Goal: Navigation & Orientation: Find specific page/section

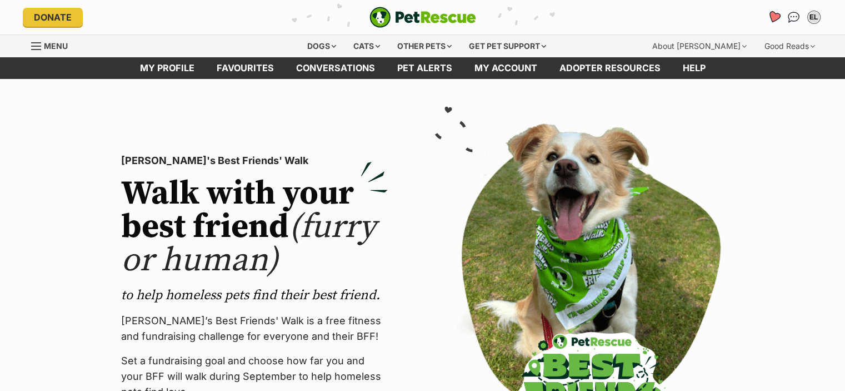
click at [768, 17] on icon "Favourites" at bounding box center [773, 17] width 15 height 14
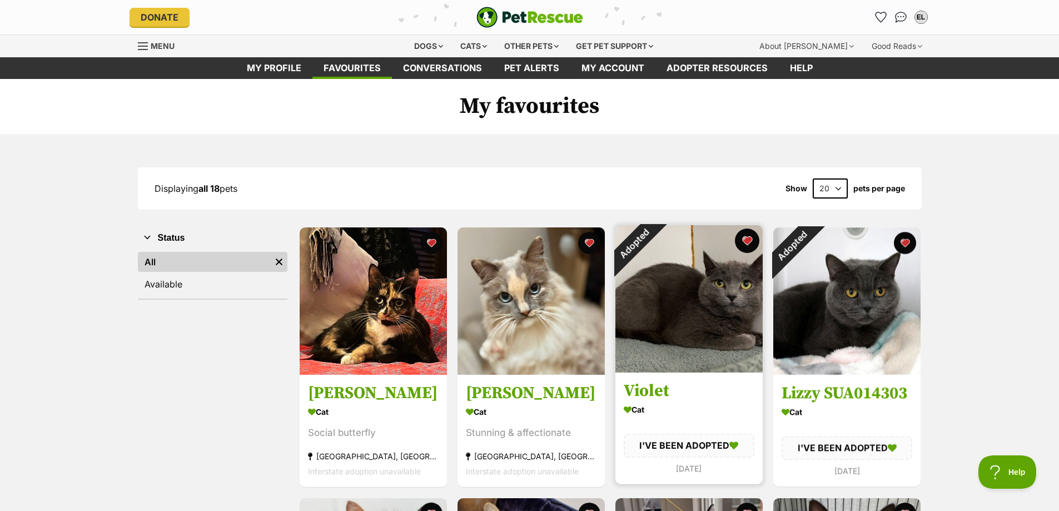
click at [747, 241] on button "favourite" at bounding box center [747, 240] width 24 height 24
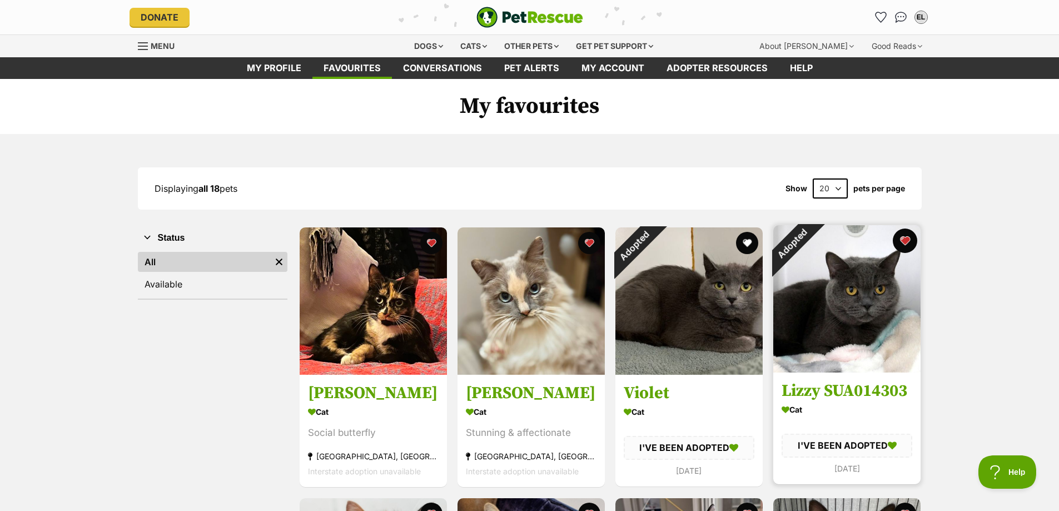
click at [845, 242] on button "favourite" at bounding box center [904, 240] width 24 height 24
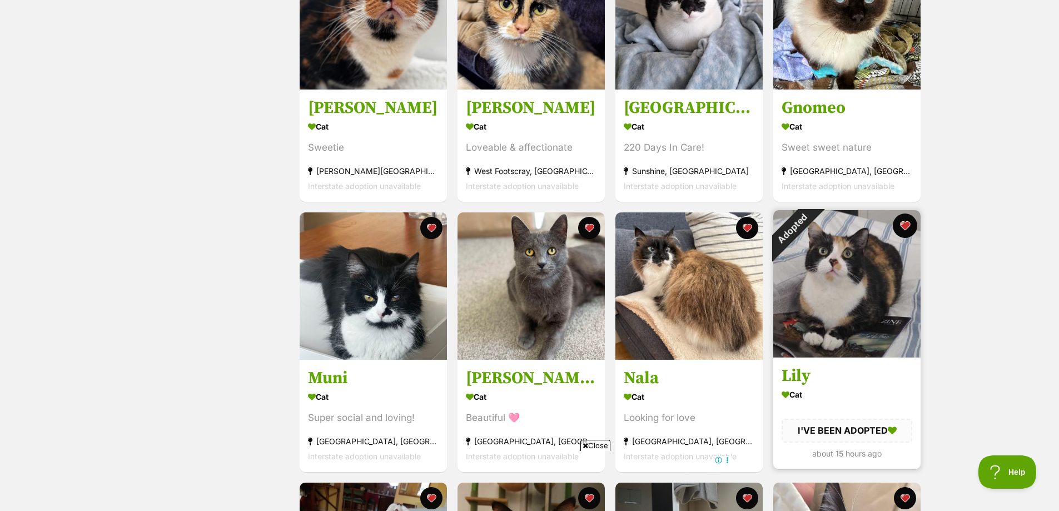
click at [845, 225] on button "favourite" at bounding box center [904, 225] width 24 height 24
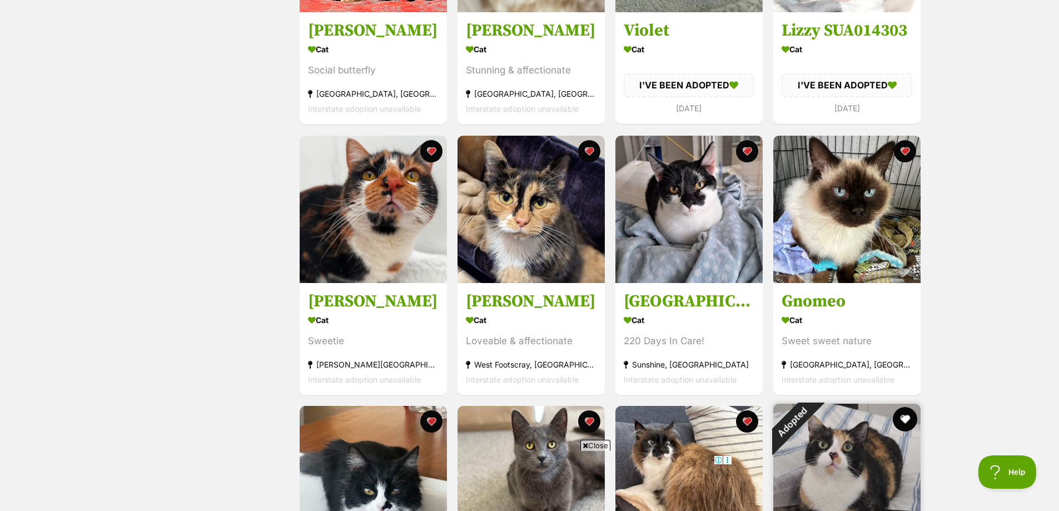
scroll to position [500, 0]
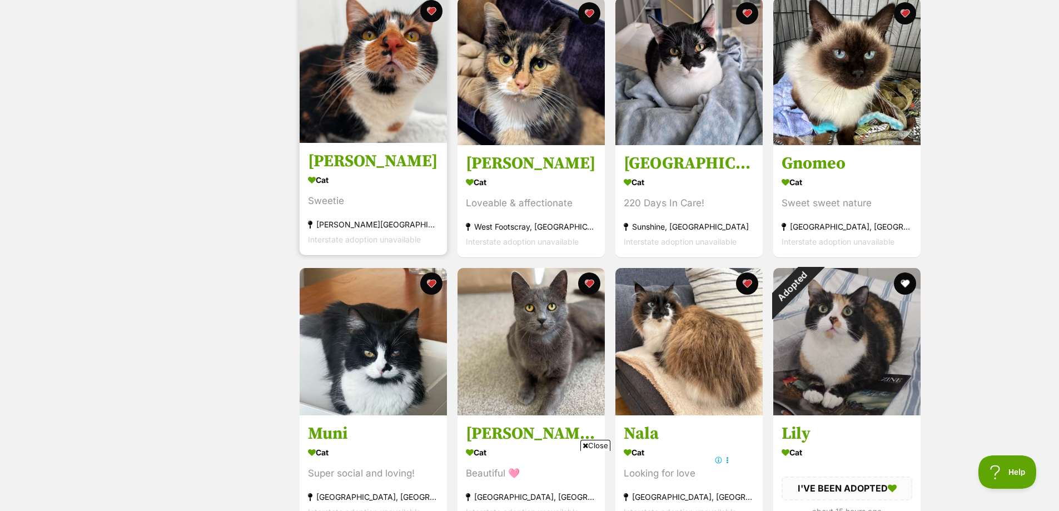
click at [383, 151] on link "Mae Cat Sweetie Drouin, VIC Interstate adoption unavailable" at bounding box center [373, 198] width 147 height 113
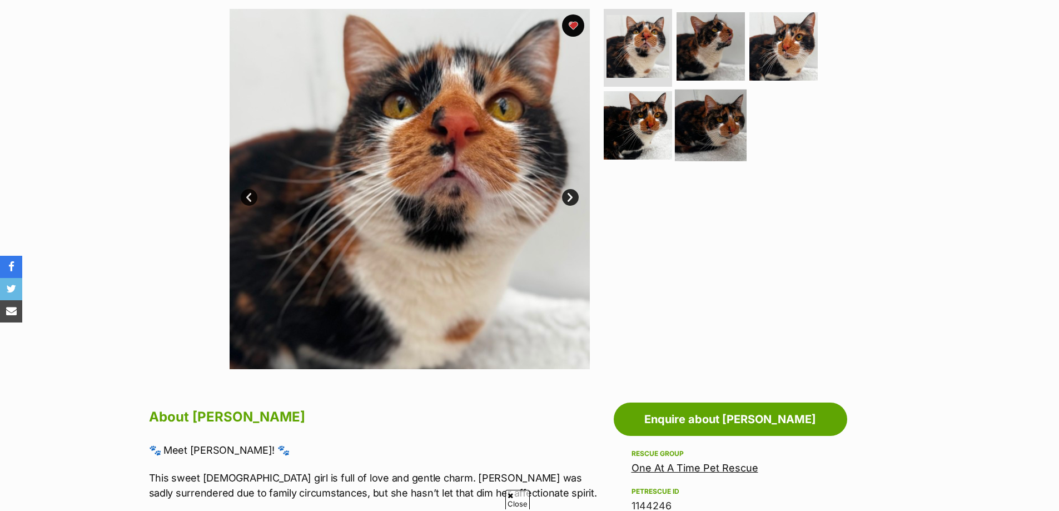
click at [686, 124] on img at bounding box center [711, 125] width 72 height 72
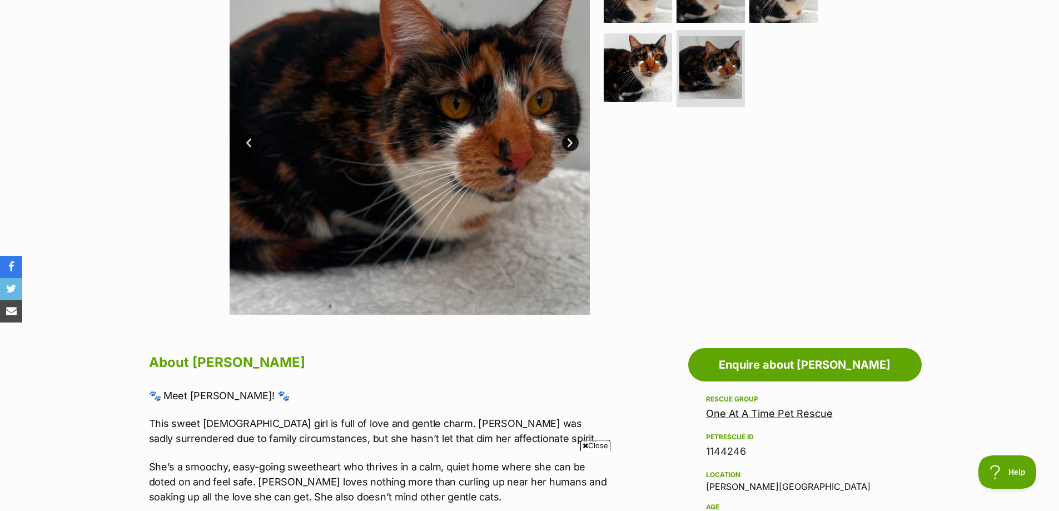
scroll to position [222, 0]
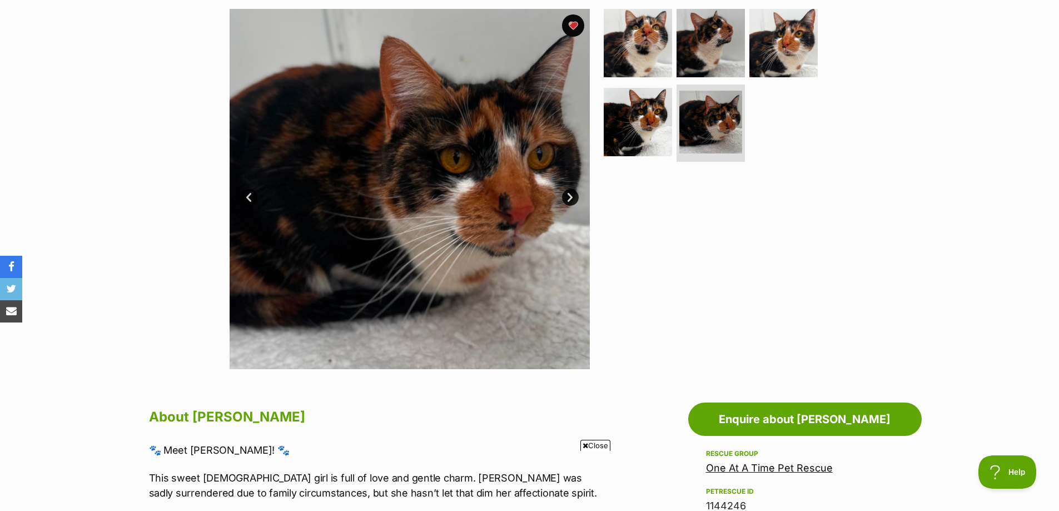
click at [568, 200] on link "Next" at bounding box center [570, 197] width 17 height 17
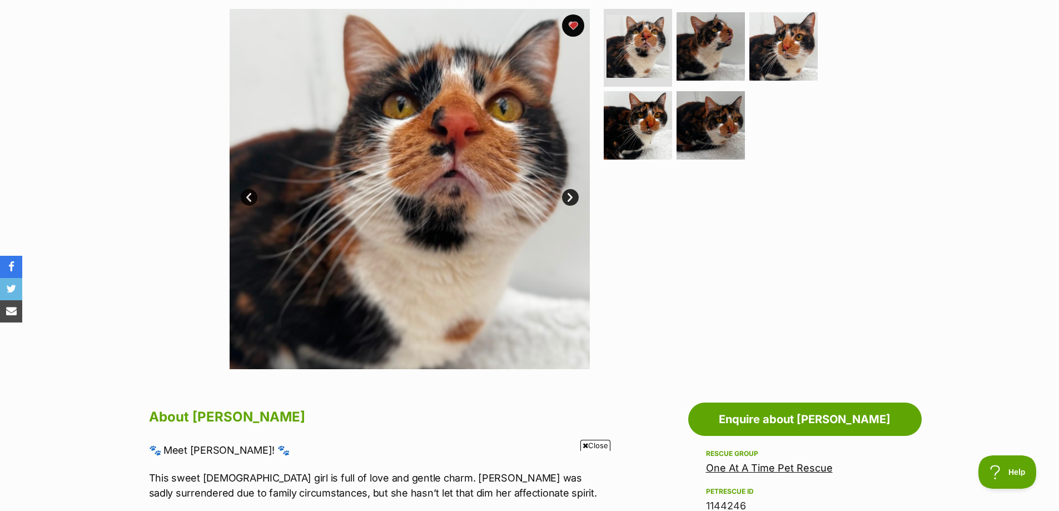
click at [568, 200] on link "Next" at bounding box center [570, 197] width 17 height 17
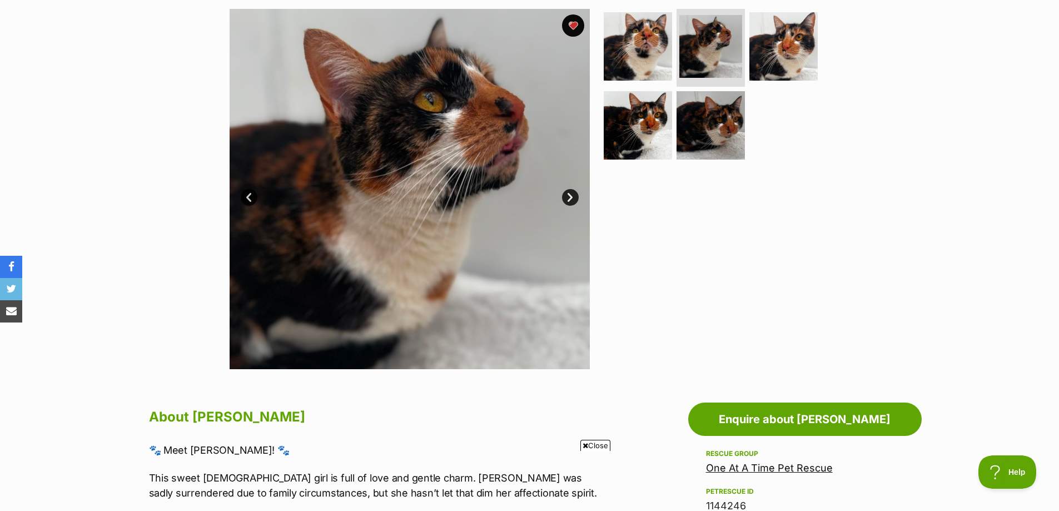
click at [568, 200] on link "Next" at bounding box center [570, 197] width 17 height 17
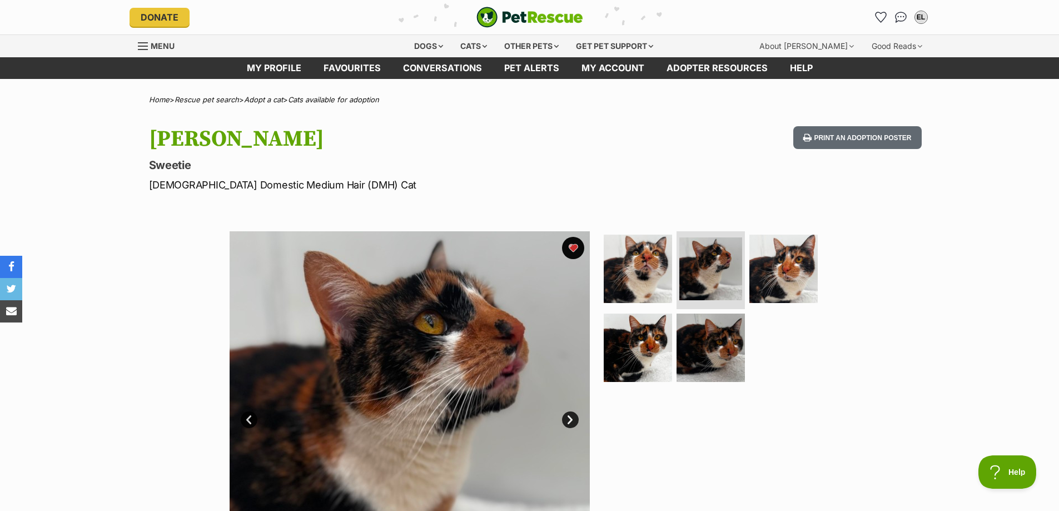
scroll to position [0, 0]
